Goal: Transaction & Acquisition: Download file/media

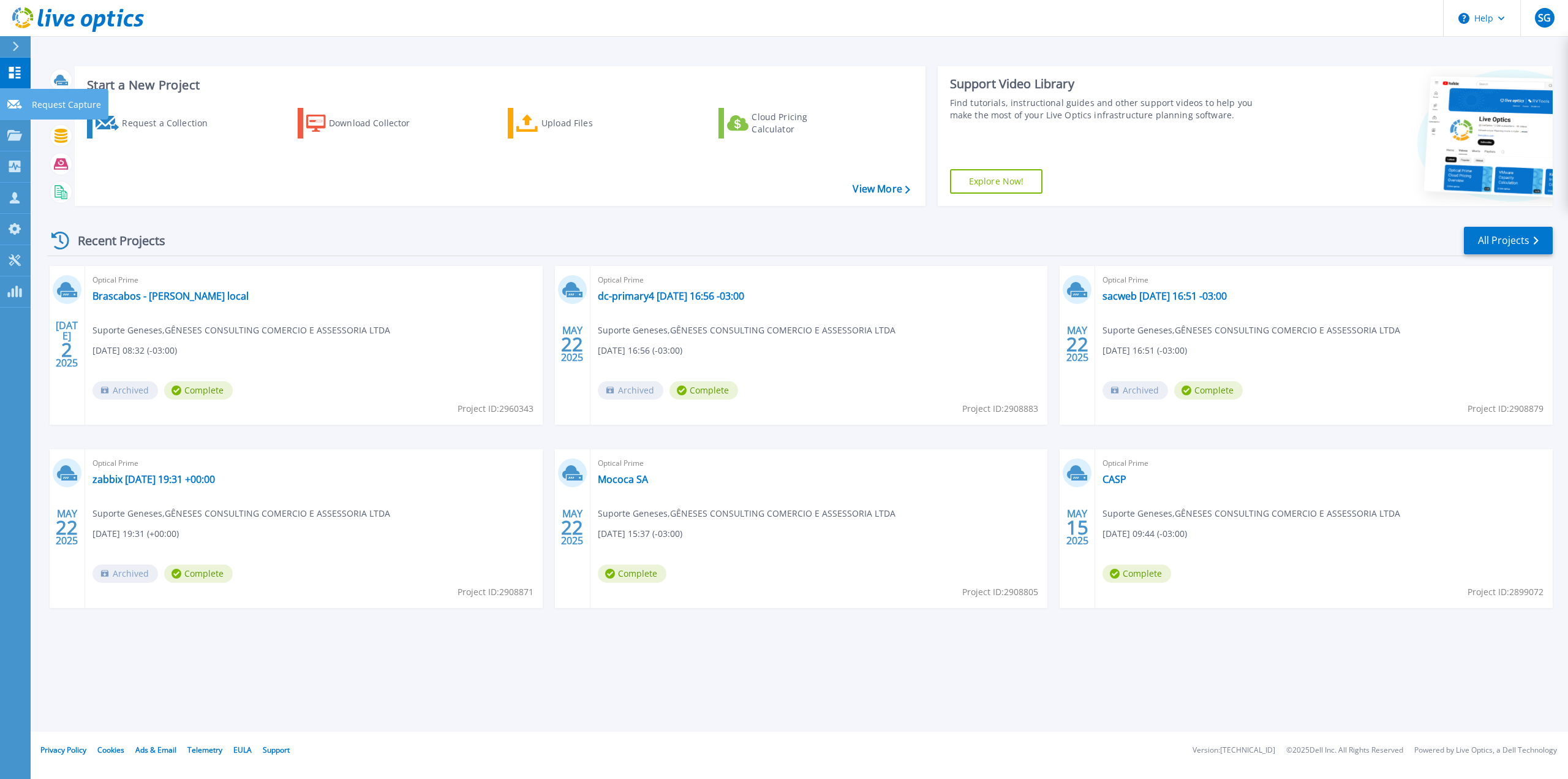
click at [13, 99] on div at bounding box center [15, 103] width 15 height 11
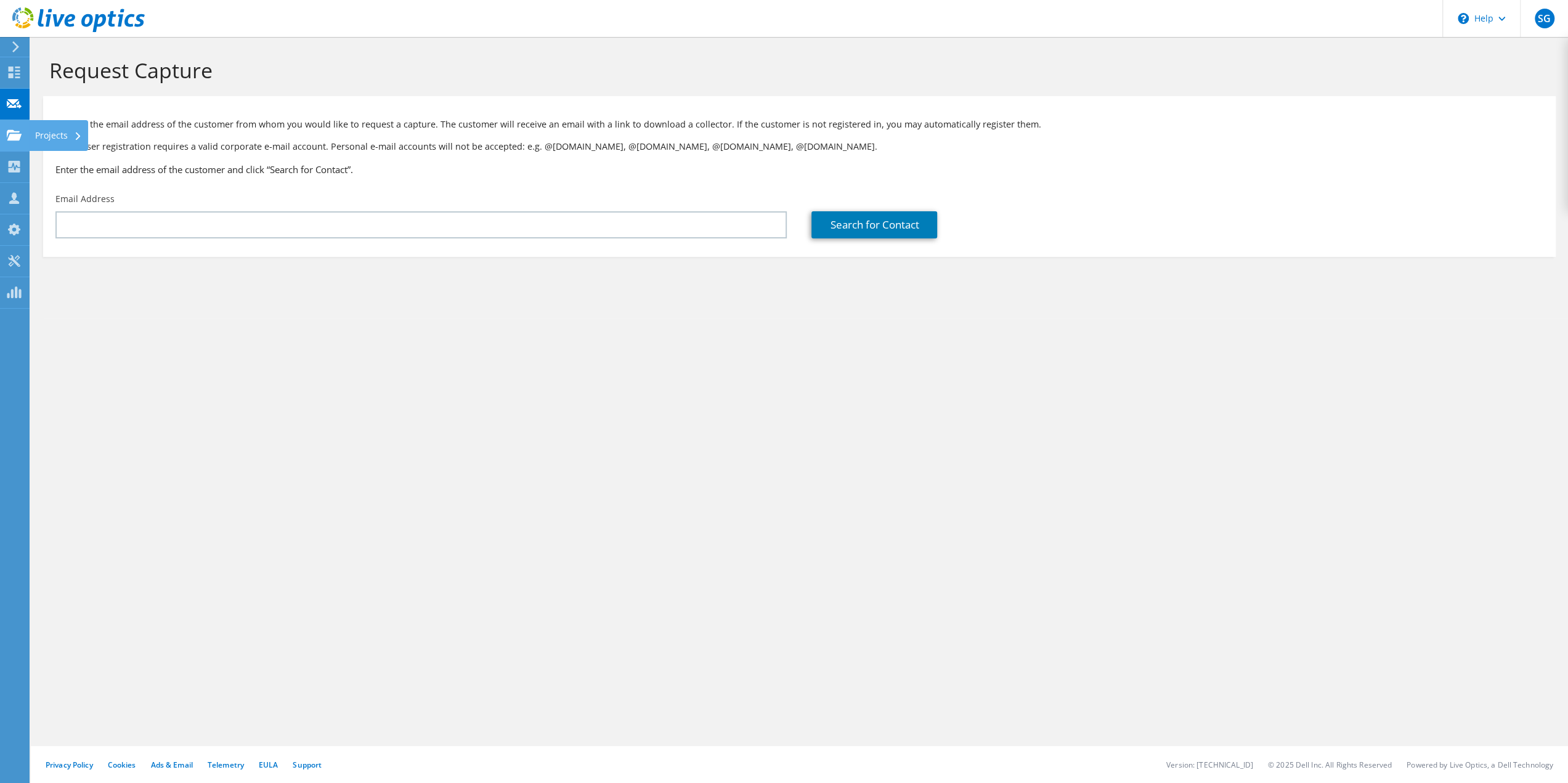
click at [19, 139] on use at bounding box center [14, 135] width 15 height 11
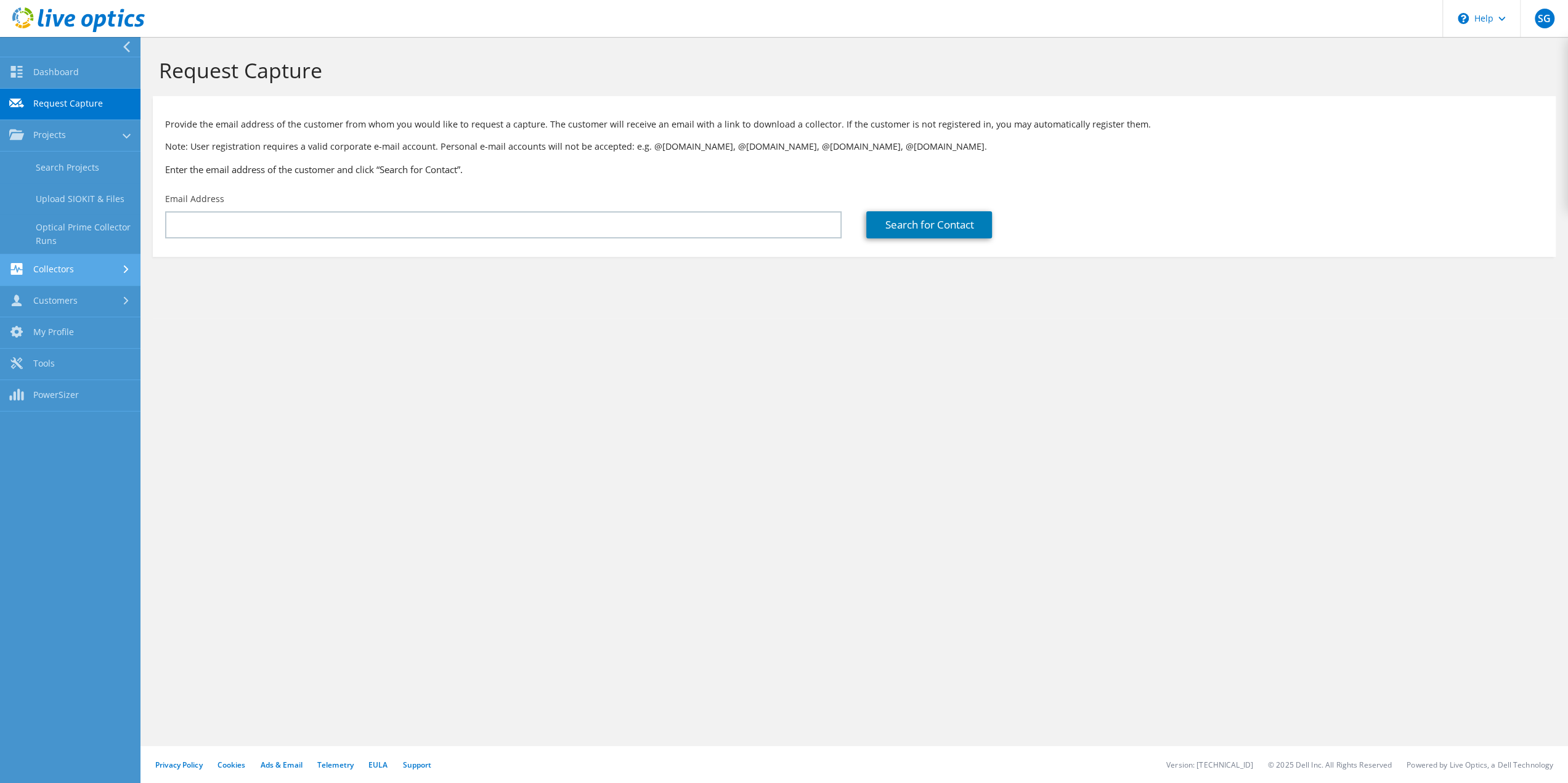
click at [83, 267] on link "Collectors" at bounding box center [70, 270] width 141 height 32
click at [93, 200] on link "Download Collector" at bounding box center [70, 199] width 141 height 32
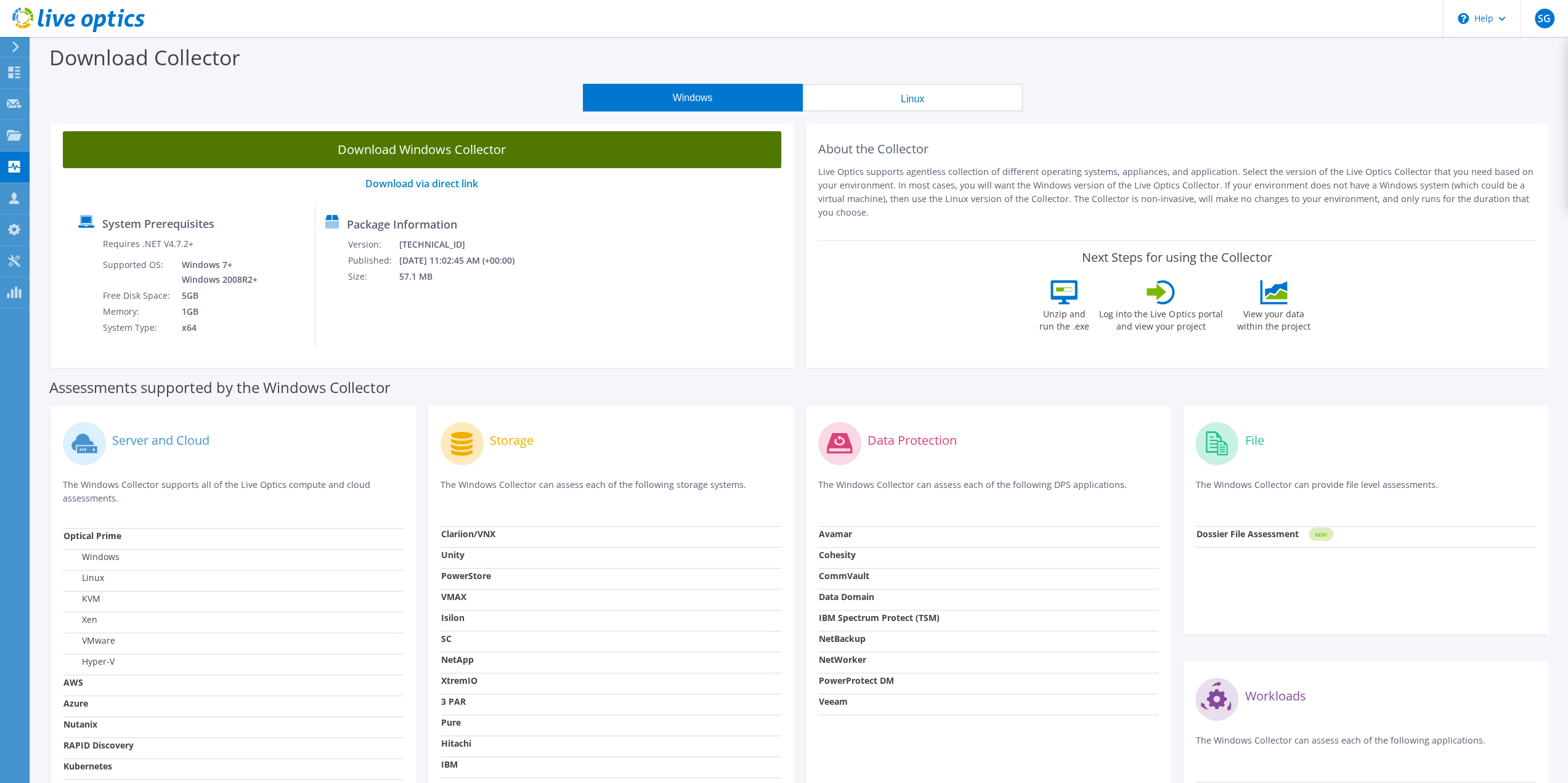
click at [589, 152] on link "Download Windows Collector" at bounding box center [422, 150] width 718 height 37
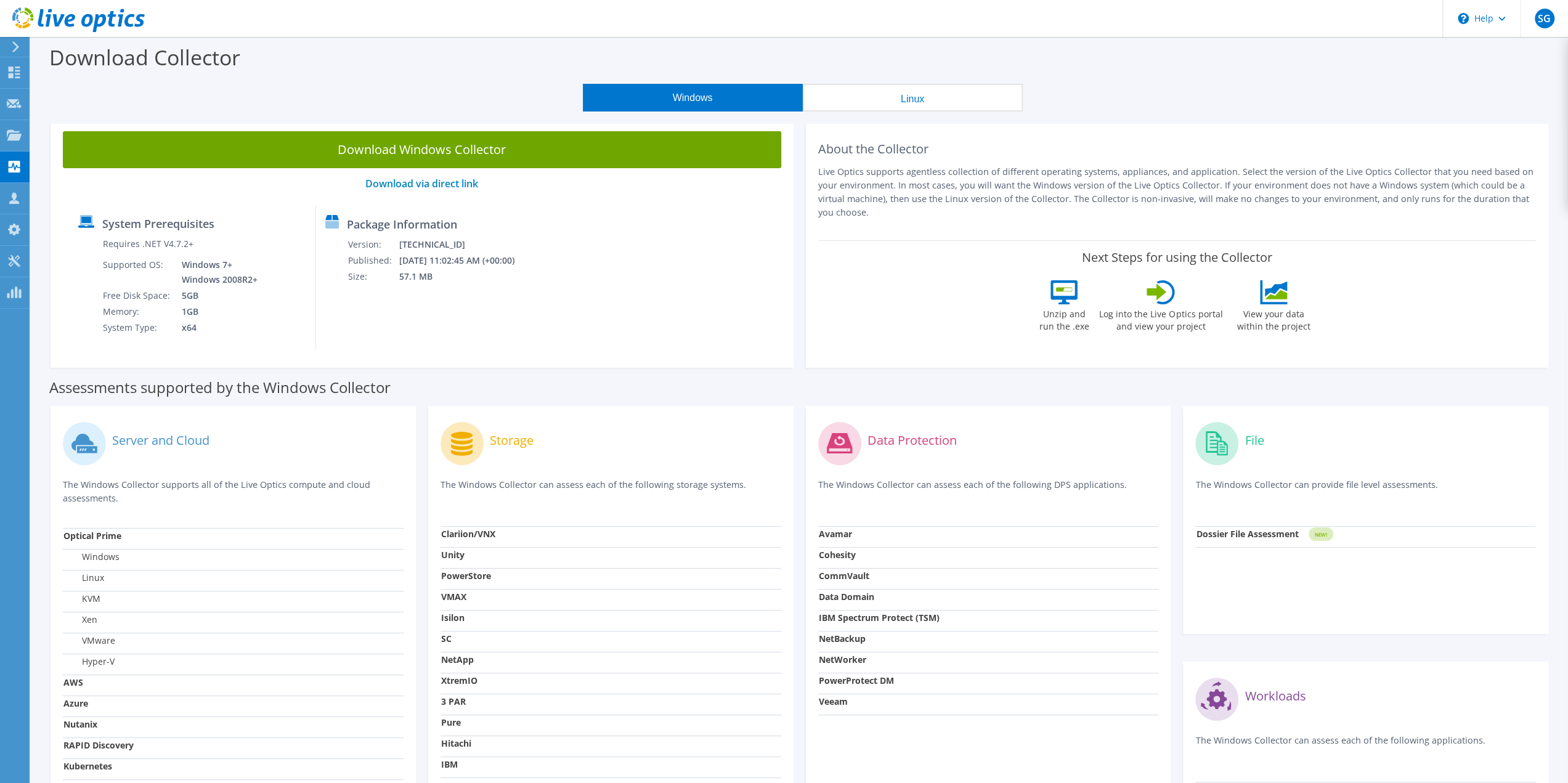
click at [1431, 79] on div "Download Collector" at bounding box center [799, 60] width 1524 height 47
click at [1444, 290] on div "Next Steps for using the Collector Unzip and run the .exe Log into the Live Opt…" at bounding box center [1177, 294] width 718 height 108
